Goal: Information Seeking & Learning: Learn about a topic

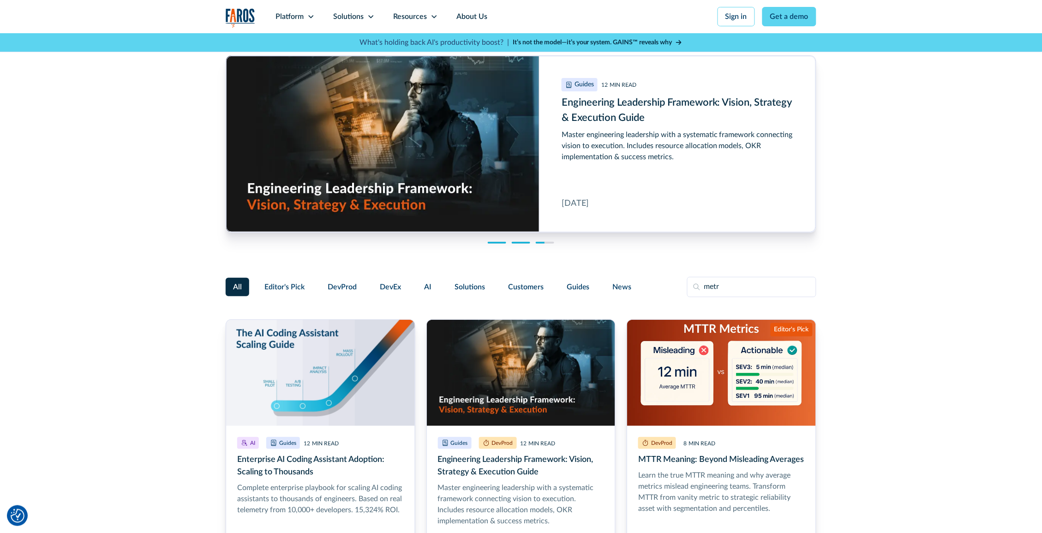
drag, startPoint x: 733, startPoint y: 283, endPoint x: 653, endPoint y: 285, distance: 79.9
click at [656, 285] on div "All Editor's Pick DevProd DevEx AI Solutions Customers Guides News metr" at bounding box center [521, 287] width 591 height 20
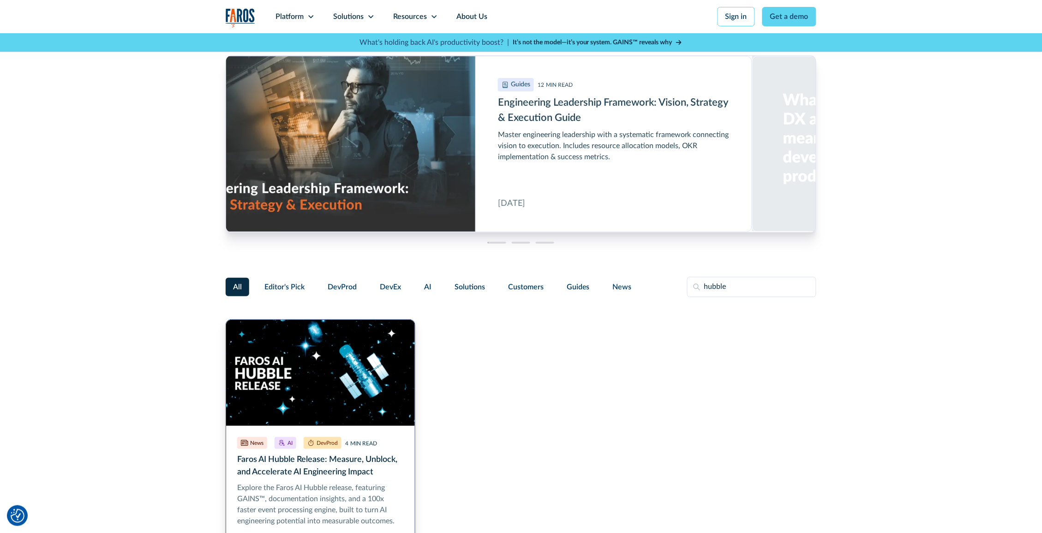
type input "hubble"
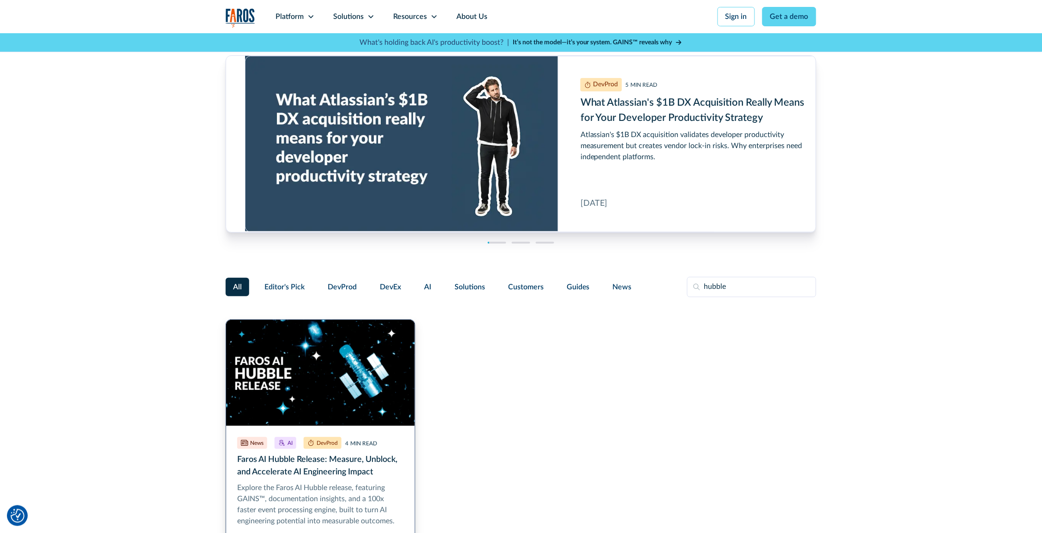
click at [351, 425] on link "Faros AI Hubble Release: Measure, Unblock, and Accelerate AI Engineering Impact" at bounding box center [321, 441] width 190 height 245
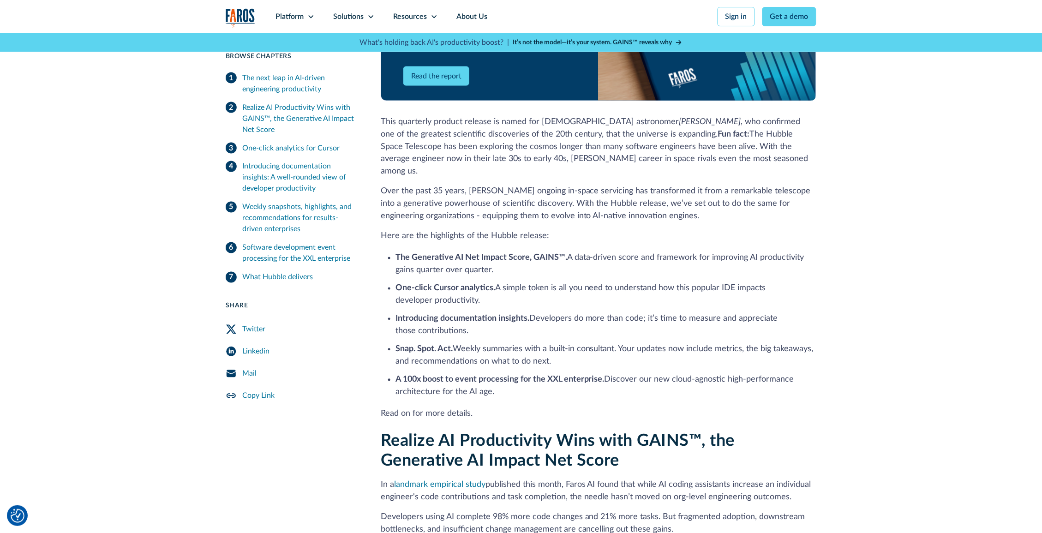
scroll to position [430, 0]
